Goal: Register for event/course

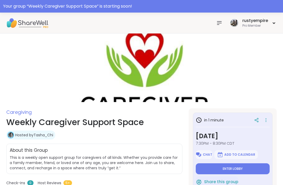
scroll to position [42, 0]
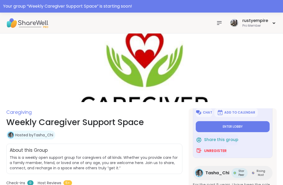
type textarea "*"
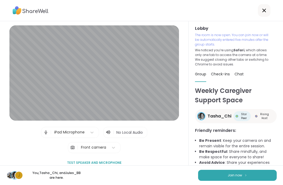
click at [227, 171] on button "Join now" at bounding box center [237, 175] width 79 height 11
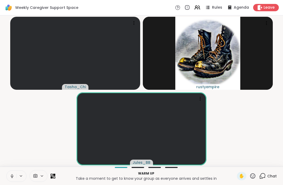
click at [12, 174] on icon at bounding box center [12, 176] width 5 height 5
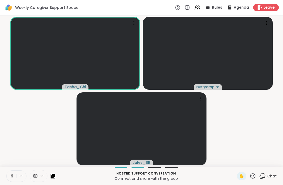
click at [14, 181] on button at bounding box center [12, 176] width 10 height 11
click at [8, 175] on button at bounding box center [12, 176] width 10 height 11
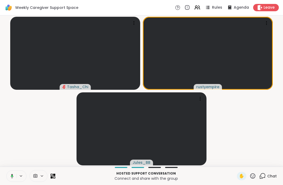
click at [10, 176] on icon at bounding box center [11, 176] width 5 height 5
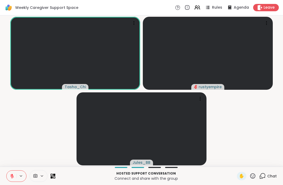
click at [10, 176] on icon at bounding box center [12, 176] width 5 height 5
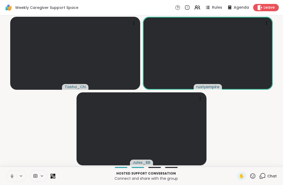
click at [10, 181] on button at bounding box center [12, 176] width 10 height 11
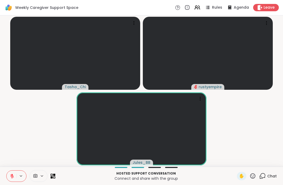
click at [3, 183] on div "Hosted support conversation Connect and share with the group ✋ Chat" at bounding box center [141, 176] width 283 height 18
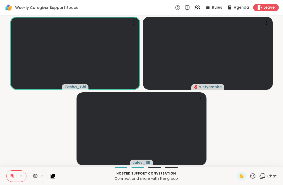
click at [9, 176] on button at bounding box center [12, 176] width 10 height 11
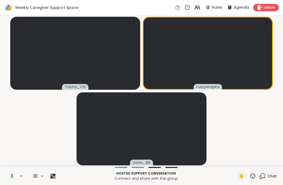
click at [13, 180] on button at bounding box center [11, 176] width 11 height 11
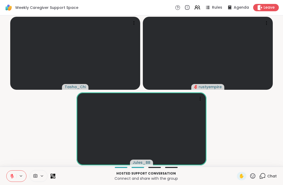
click at [12, 180] on button at bounding box center [12, 176] width 10 height 11
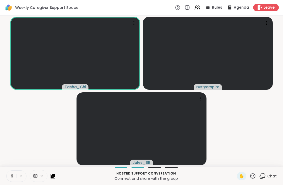
click at [13, 181] on button at bounding box center [12, 176] width 10 height 11
click at [15, 179] on button at bounding box center [12, 176] width 10 height 11
click at [14, 181] on button at bounding box center [12, 176] width 10 height 11
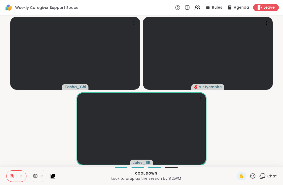
click at [254, 178] on icon at bounding box center [252, 176] width 5 height 5
click at [251, 162] on span "👍" at bounding box center [248, 162] width 5 height 6
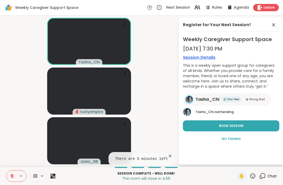
click at [235, 128] on button "Book Session" at bounding box center [231, 126] width 96 height 11
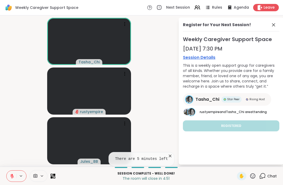
click at [271, 176] on span "Chat" at bounding box center [271, 176] width 9 height 5
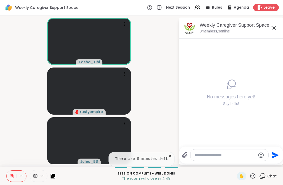
click at [272, 175] on span "Chat" at bounding box center [271, 176] width 9 height 5
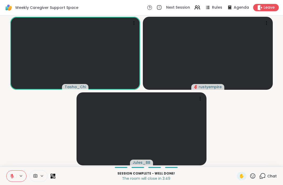
click at [12, 179] on button at bounding box center [12, 176] width 10 height 11
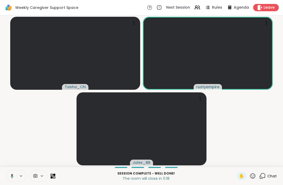
click at [245, 121] on video-player-container "Tasha_Chi rustyempire Jules_BB" at bounding box center [141, 91] width 277 height 147
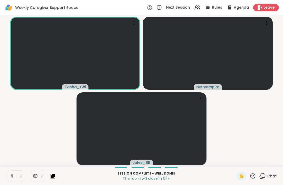
click at [271, 7] on span "Leave" at bounding box center [269, 7] width 11 height 5
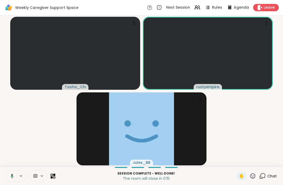
click at [264, 8] on span "Leave" at bounding box center [269, 7] width 11 height 5
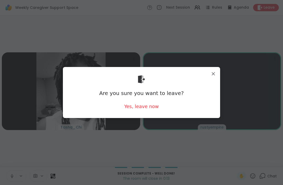
click at [144, 109] on div "Yes, leave now" at bounding box center [141, 106] width 35 height 7
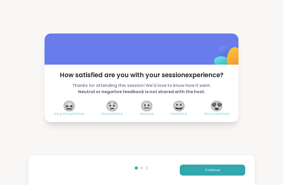
click at [181, 108] on span "😀" at bounding box center [178, 105] width 13 height 9
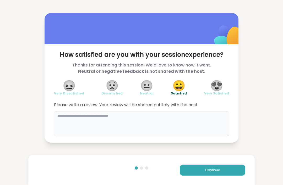
click at [76, 116] on textarea at bounding box center [141, 123] width 175 height 25
type textarea "**********"
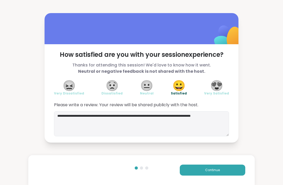
click at [209, 170] on span "Continue" at bounding box center [212, 170] width 15 height 5
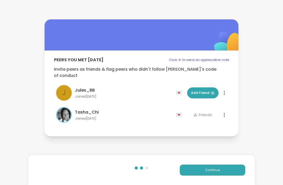
click at [215, 170] on span "Continue" at bounding box center [212, 170] width 15 height 5
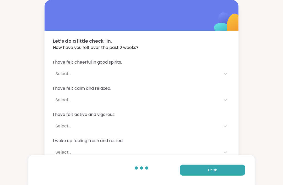
click at [217, 170] on span "Finish" at bounding box center [212, 170] width 9 height 5
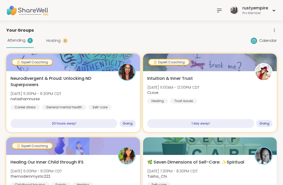
click at [218, 9] on icon at bounding box center [219, 10] width 6 height 6
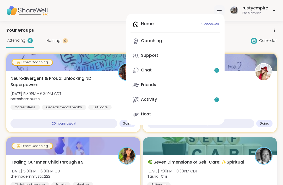
click at [156, 71] on link "Chat 1" at bounding box center [176, 70] width 90 height 13
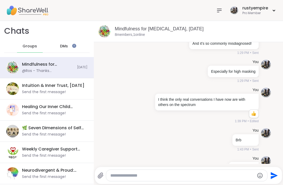
click at [56, 70] on div "@Ros - Thanks [PERSON_NAME] 😊" at bounding box center [48, 70] width 52 height 5
click at [67, 50] on div "DMs" at bounding box center [64, 46] width 26 height 13
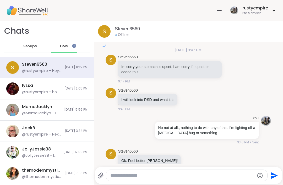
scroll to position [921, 0]
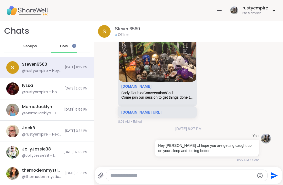
click at [67, 45] on span "DMs" at bounding box center [64, 46] width 8 height 5
click at [45, 64] on div "Steven6560" at bounding box center [34, 65] width 25 height 6
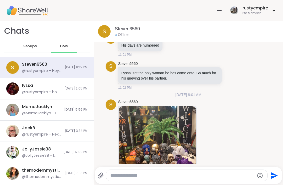
scroll to position [5733, 0]
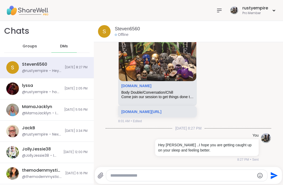
click at [31, 46] on span "Groups" at bounding box center [30, 46] width 14 height 5
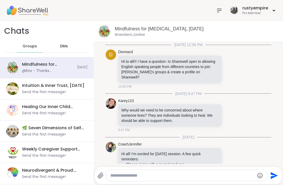
scroll to position [886, 0]
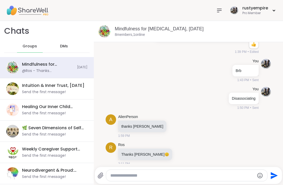
click at [30, 48] on span "Groups" at bounding box center [30, 46] width 14 height 5
click at [222, 11] on icon at bounding box center [219, 10] width 6 height 6
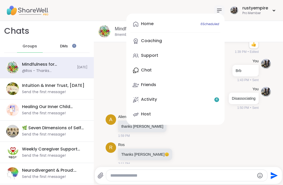
click at [150, 23] on div "Home 6 Scheduled" at bounding box center [147, 24] width 13 height 6
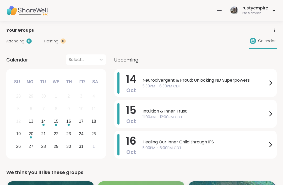
click at [219, 12] on icon at bounding box center [219, 10] width 4 height 3
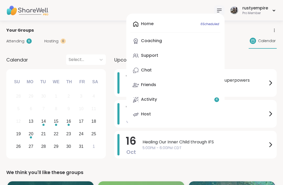
click at [152, 58] on div "Support" at bounding box center [149, 56] width 17 height 6
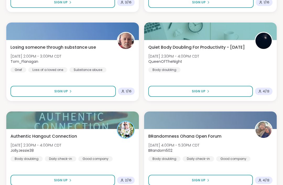
scroll to position [1501, 0]
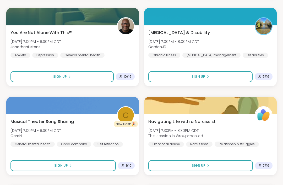
scroll to position [2128, 0]
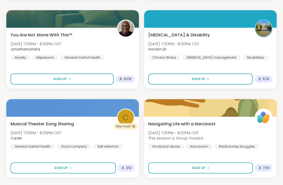
click at [166, 35] on span "[MEDICAL_DATA] & Disability" at bounding box center [179, 35] width 62 height 6
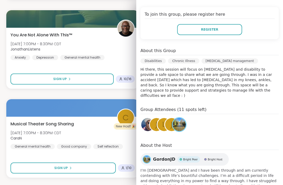
scroll to position [103, 0]
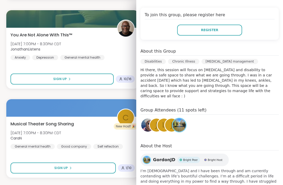
click at [179, 122] on img at bounding box center [179, 125] width 13 height 13
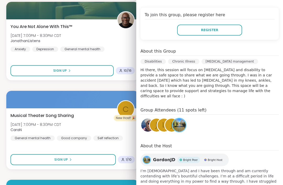
click at [145, 122] on img at bounding box center [147, 125] width 13 height 13
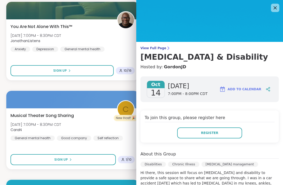
scroll to position [0, 0]
click at [278, 8] on icon at bounding box center [275, 8] width 6 height 6
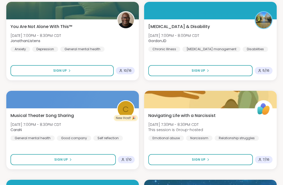
click at [39, 29] on span "You Are Not Alone With This™" at bounding box center [41, 27] width 62 height 6
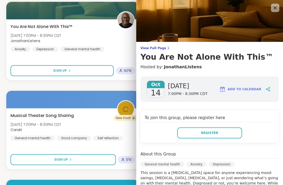
click at [275, 9] on icon at bounding box center [275, 8] width 6 height 6
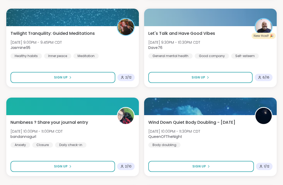
scroll to position [2397, 0]
click at [195, 34] on span "Let's Talk and Have Good Vibes" at bounding box center [181, 33] width 67 height 6
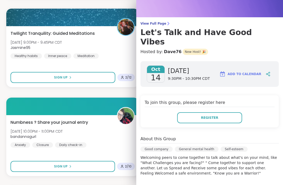
scroll to position [22, 0]
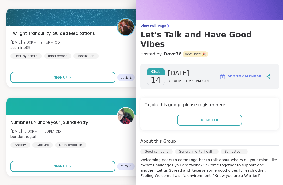
click at [208, 118] on span "Register" at bounding box center [209, 120] width 17 height 5
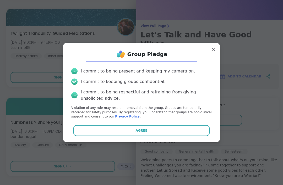
click at [138, 136] on button "Agree" at bounding box center [141, 130] width 137 height 11
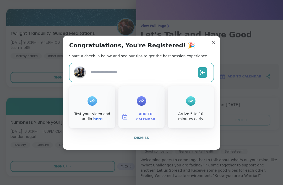
click at [145, 122] on span "Add to Calendar" at bounding box center [145, 117] width 31 height 10
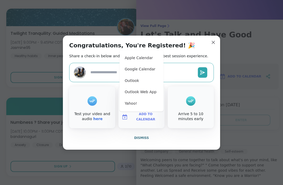
click at [138, 64] on button "Apple Calendar" at bounding box center [142, 58] width 40 height 12
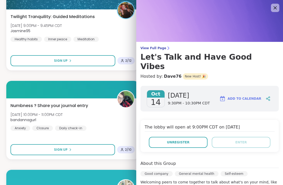
scroll to position [0, 0]
click at [274, 7] on icon at bounding box center [275, 7] width 3 height 3
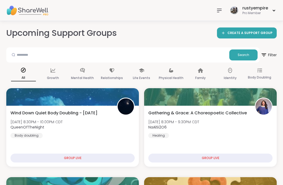
click at [220, 10] on icon at bounding box center [219, 10] width 6 height 6
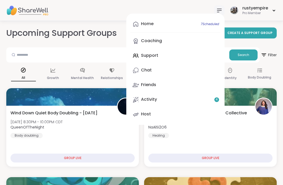
click at [147, 25] on div "Home 7 Scheduled" at bounding box center [147, 24] width 13 height 6
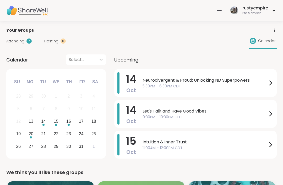
click at [16, 42] on span "Attending" at bounding box center [15, 42] width 18 height 6
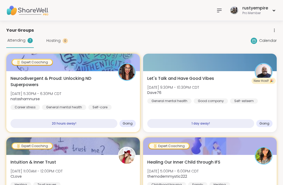
click at [219, 11] on icon at bounding box center [219, 10] width 6 height 6
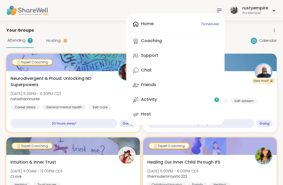
click at [155, 42] on div "Coaching" at bounding box center [151, 41] width 21 height 6
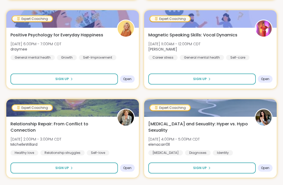
scroll to position [444, 0]
click at [57, 34] on span "Positive Psychology for Everyday Happiness" at bounding box center [56, 35] width 93 height 6
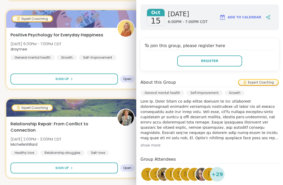
scroll to position [85, 0]
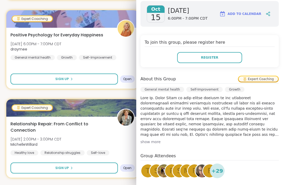
click at [212, 62] on button "Register" at bounding box center [209, 57] width 65 height 11
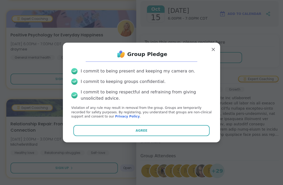
click at [125, 136] on button "Agree" at bounding box center [141, 130] width 137 height 11
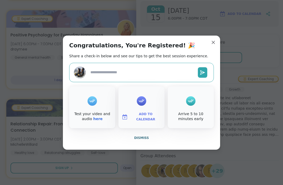
click at [150, 122] on span "Add to Calendar" at bounding box center [145, 117] width 31 height 10
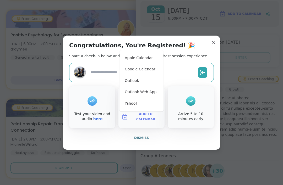
click at [145, 64] on button "Apple Calendar" at bounding box center [142, 58] width 40 height 12
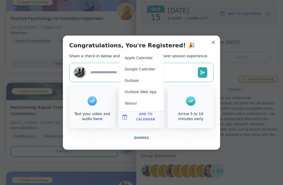
type textarea "*"
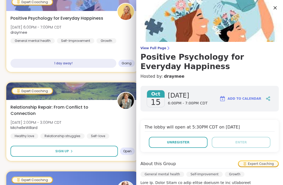
scroll to position [0, 0]
click at [275, 5] on icon at bounding box center [275, 8] width 6 height 6
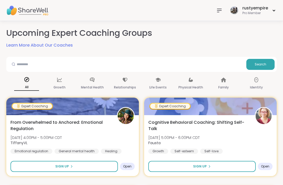
click at [222, 10] on icon at bounding box center [219, 10] width 6 height 6
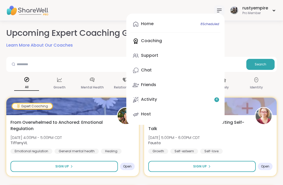
click at [191, 24] on link "Home 8 Scheduled" at bounding box center [176, 24] width 90 height 13
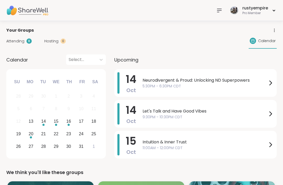
click at [13, 41] on span "Attending" at bounding box center [15, 42] width 18 height 6
